Goal: Entertainment & Leisure: Consume media (video, audio)

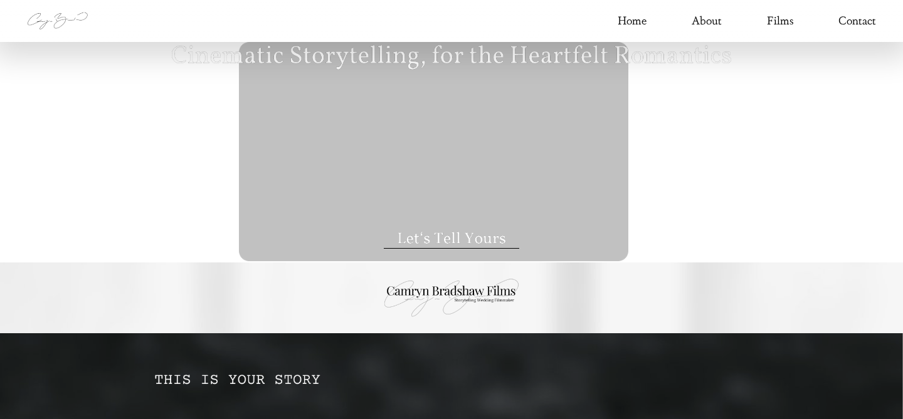
type input "***"
type input "****"
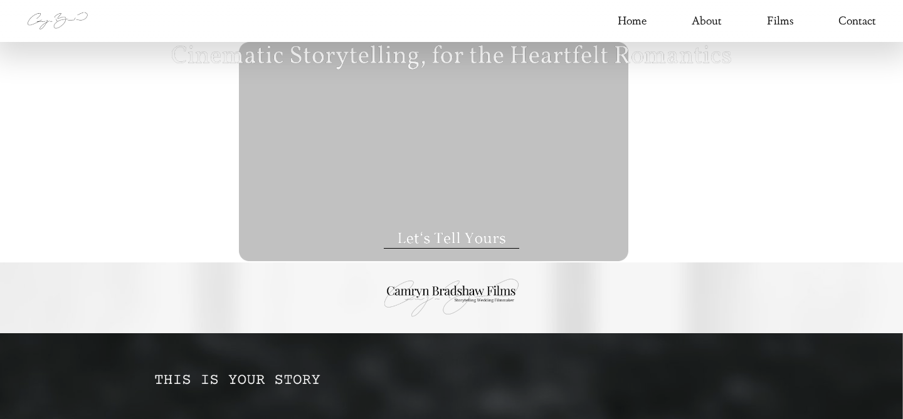
type input "****"
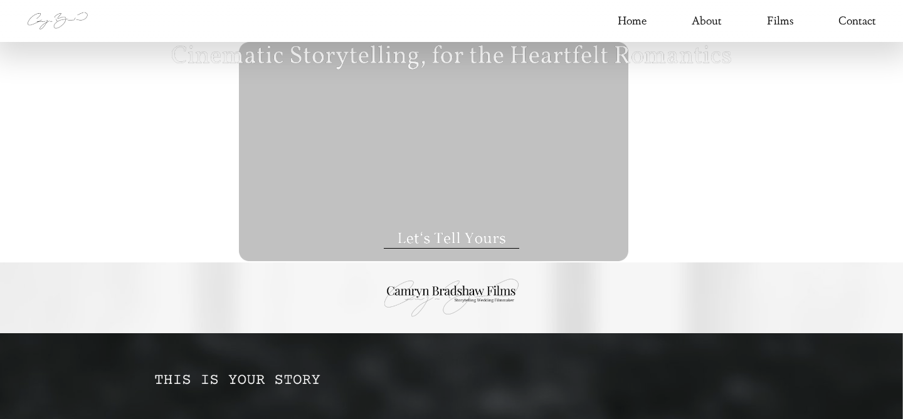
type input "****"
